Goal: Use online tool/utility: Utilize a website feature to perform a specific function

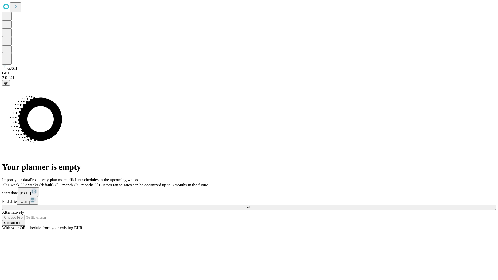
click at [253, 206] on span "Fetch" at bounding box center [249, 208] width 9 height 4
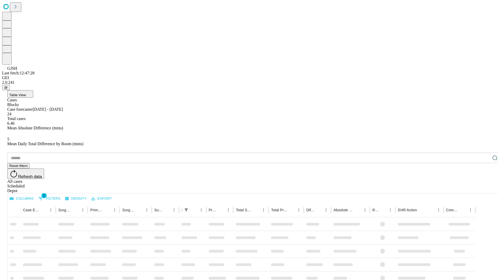
click at [26, 93] on span "Table View" at bounding box center [17, 95] width 17 height 4
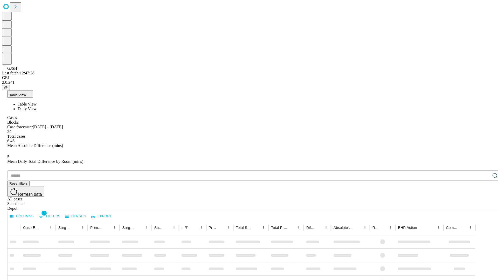
click at [37, 107] on span "Daily View" at bounding box center [27, 109] width 19 height 4
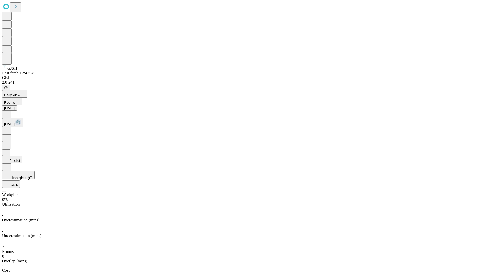
click at [22, 156] on button "Predict" at bounding box center [12, 160] width 20 height 8
